Goal: Register for event/course

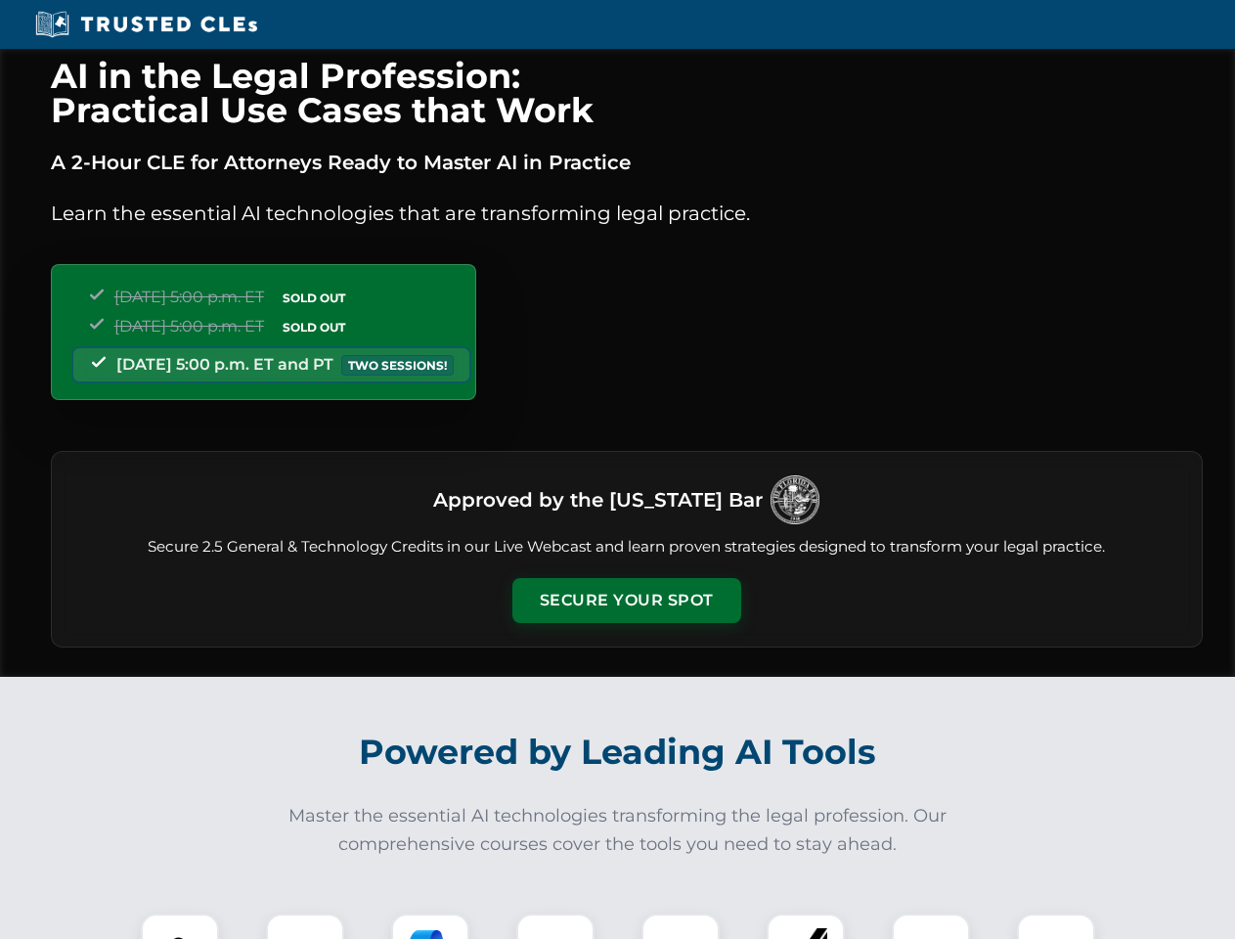
click at [626, 600] on button "Secure Your Spot" at bounding box center [626, 600] width 229 height 45
click at [180, 926] on img at bounding box center [180, 952] width 57 height 57
click at [305, 926] on div at bounding box center [305, 952] width 78 height 78
click at [430, 926] on div at bounding box center [430, 952] width 78 height 78
